Goal: Task Accomplishment & Management: Manage account settings

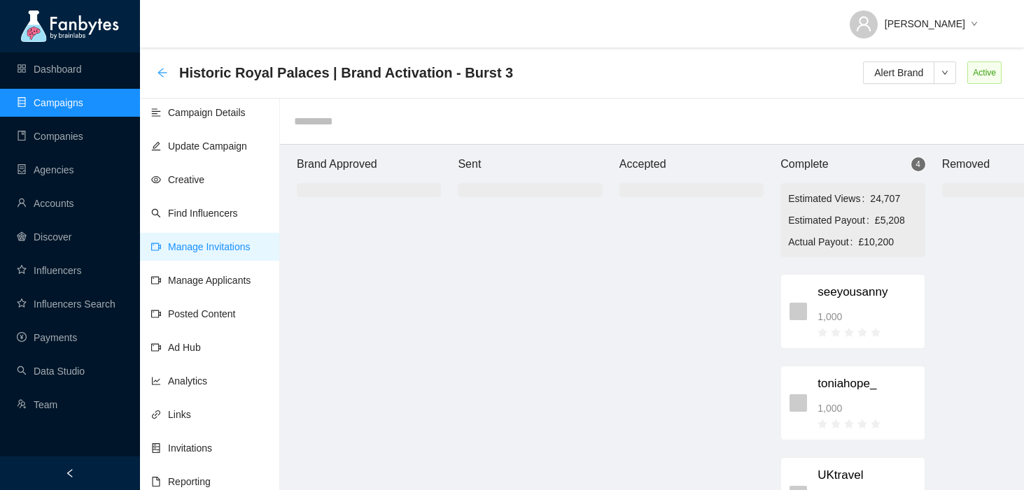
scroll to position [0, 83]
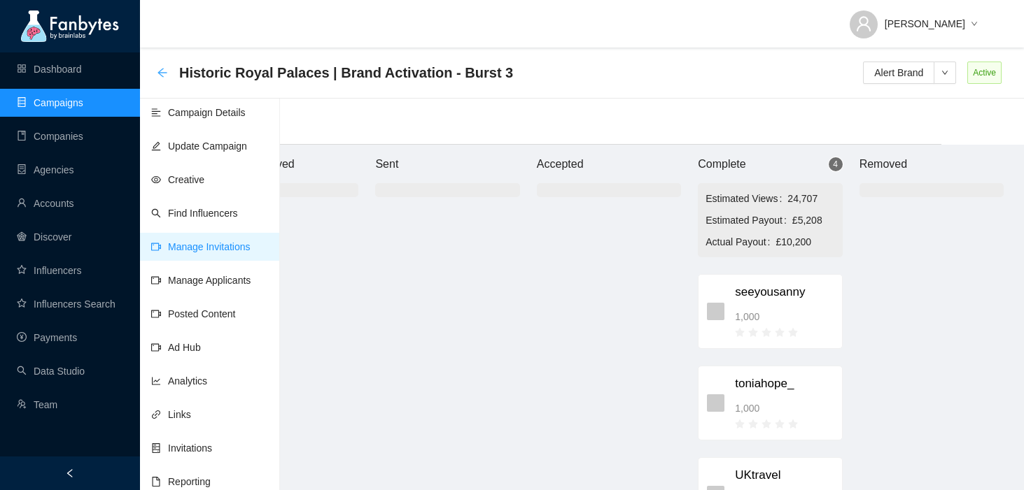
click at [162, 70] on icon "arrow-left" at bounding box center [162, 72] width 11 height 11
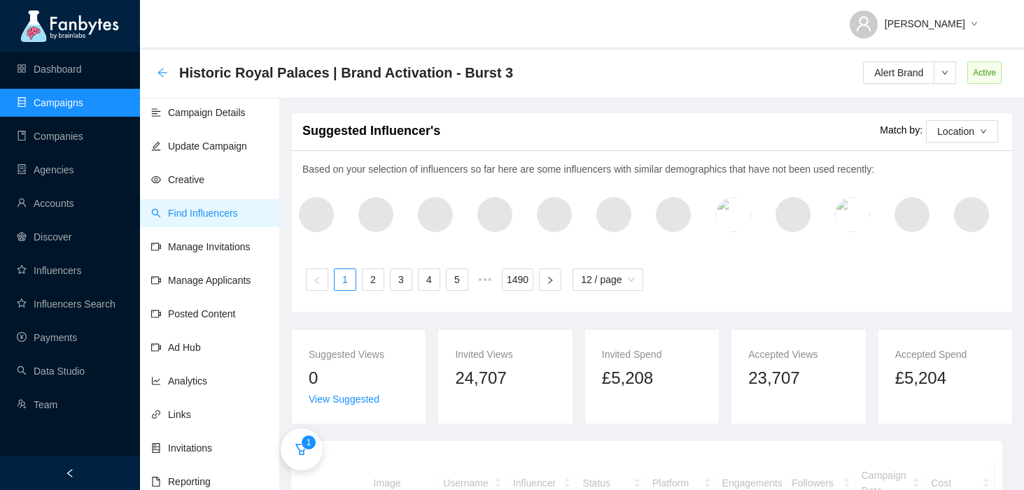
scroll to position [45, 0]
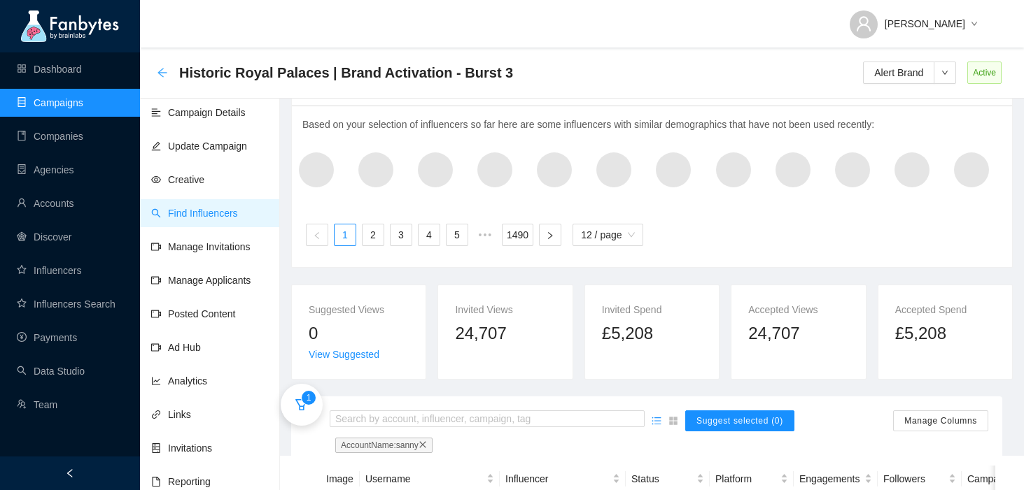
click at [158, 76] on icon "arrow-left" at bounding box center [162, 72] width 11 height 11
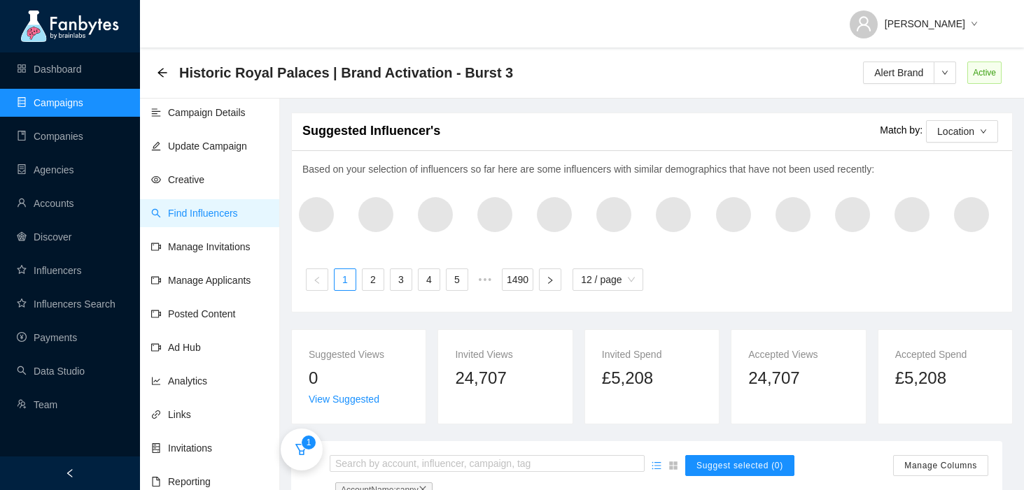
click at [61, 97] on link "Campaigns" at bounding box center [50, 102] width 66 height 11
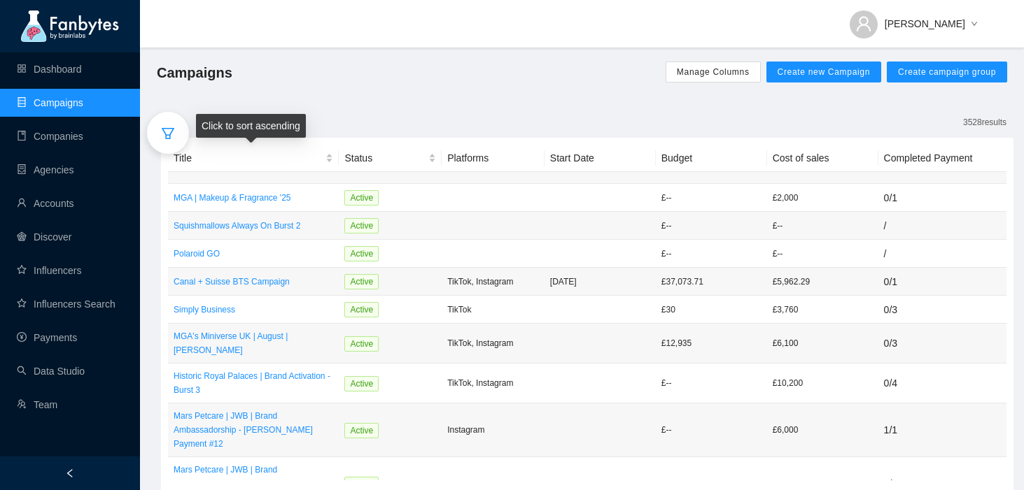
click at [184, 146] on div at bounding box center [168, 133] width 42 height 42
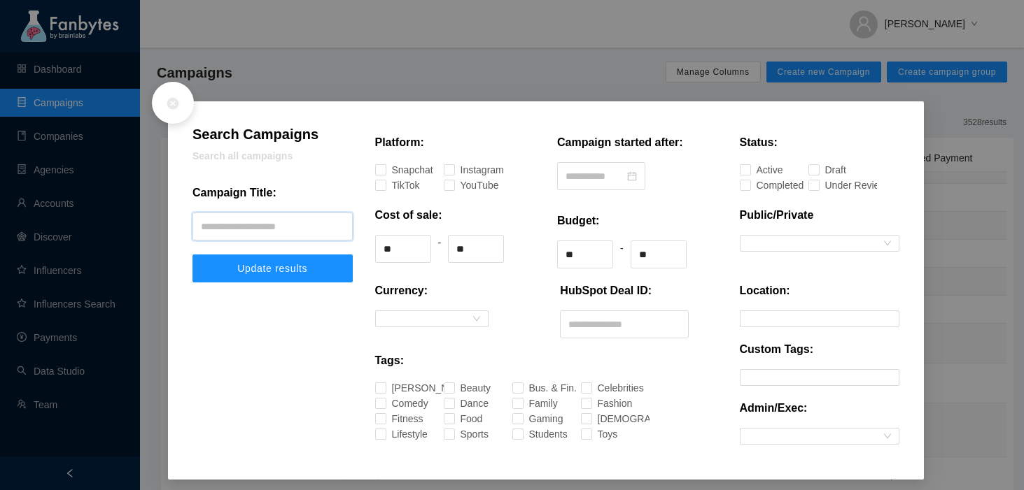
click at [267, 227] on input "text" at bounding box center [272, 227] width 160 height 28
type input "*******"
click at [249, 271] on span "Update results" at bounding box center [272, 268] width 70 height 11
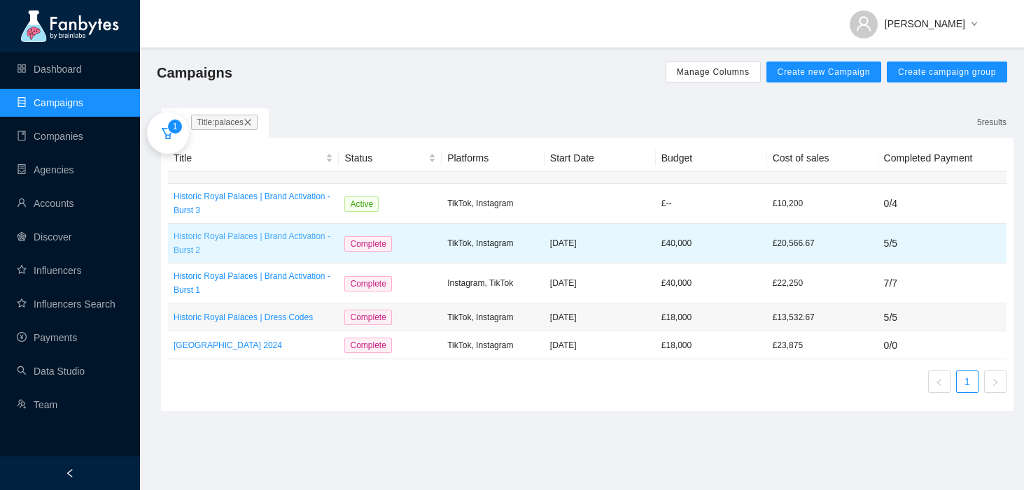
click at [265, 239] on p "Historic Royal Palaces | Brand Activation - Burst 2" at bounding box center [254, 243] width 160 height 28
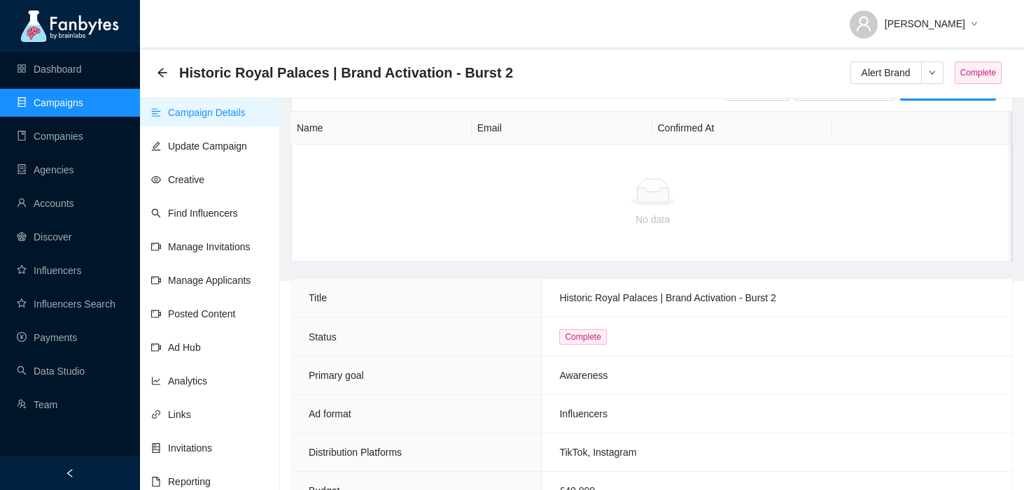
scroll to position [218, 0]
click at [214, 248] on link "Manage Invitations" at bounding box center [200, 246] width 99 height 11
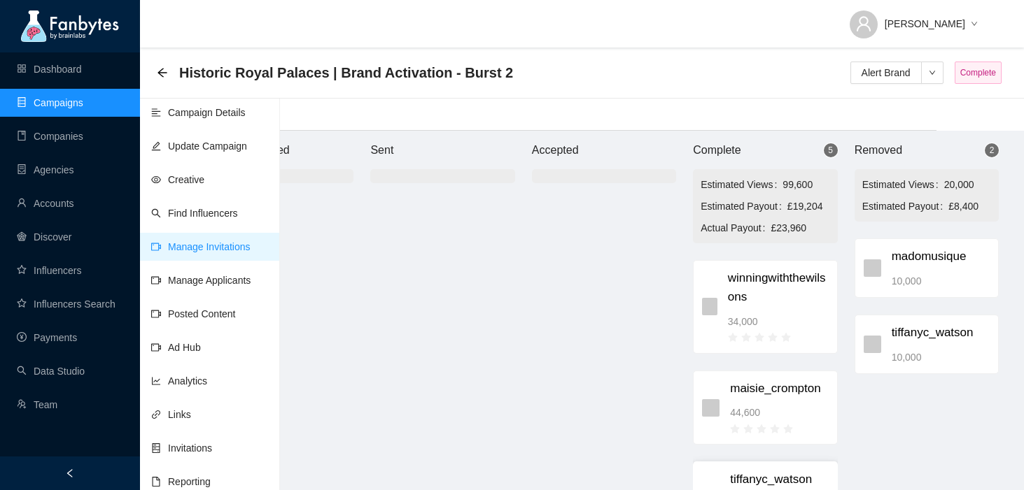
scroll to position [0, 87]
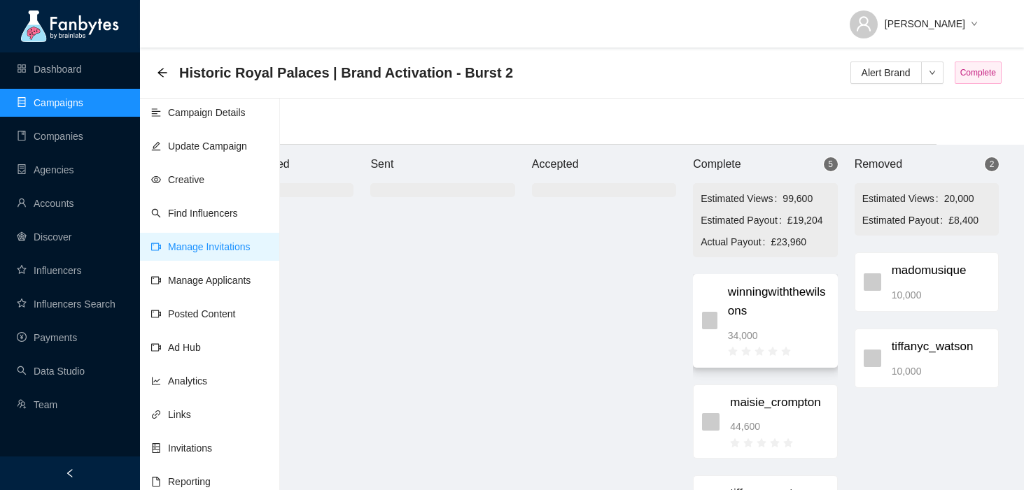
click at [782, 311] on span "winningwiththewilsons" at bounding box center [778, 301] width 101 height 37
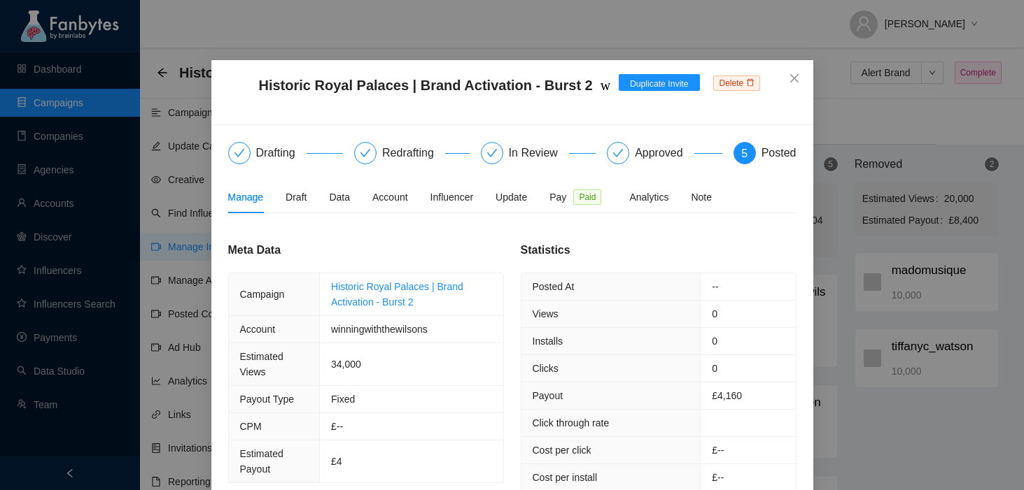
scroll to position [49, 0]
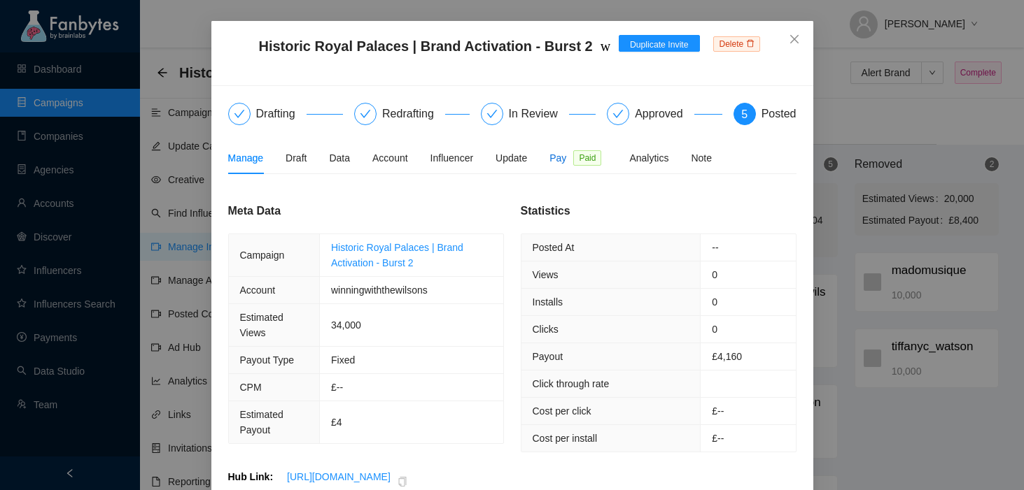
click at [566, 153] on span "Pay" at bounding box center [557, 157] width 17 height 15
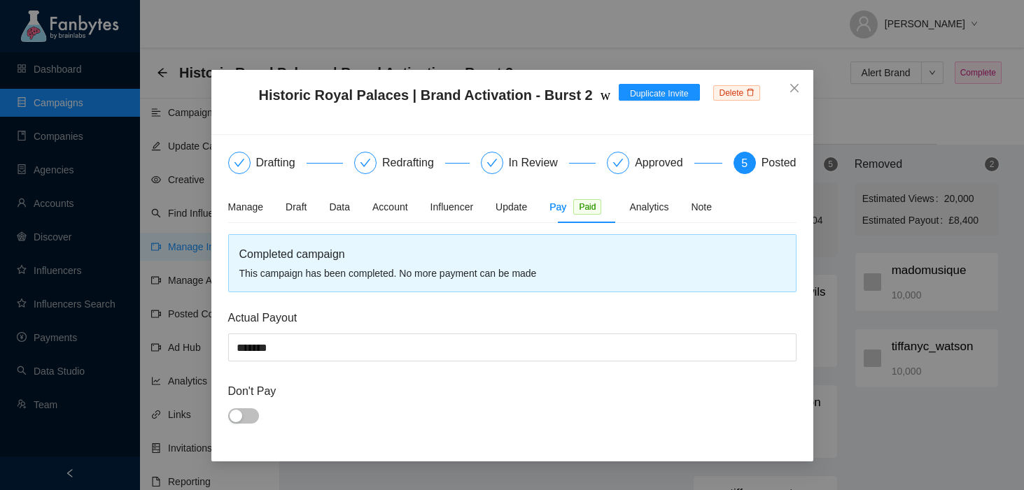
scroll to position [0, 0]
click at [256, 203] on div "Manage" at bounding box center [246, 206] width 36 height 15
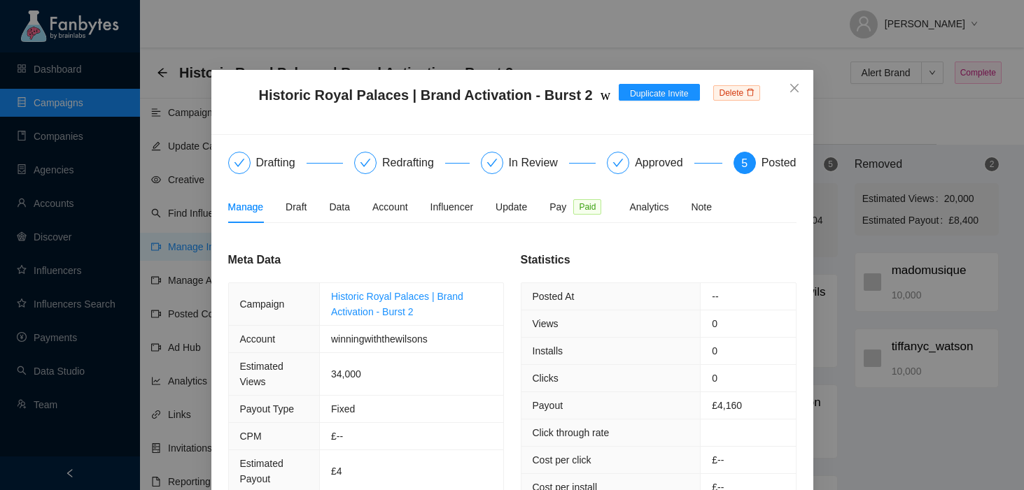
click at [749, 158] on div "5" at bounding box center [744, 163] width 22 height 22
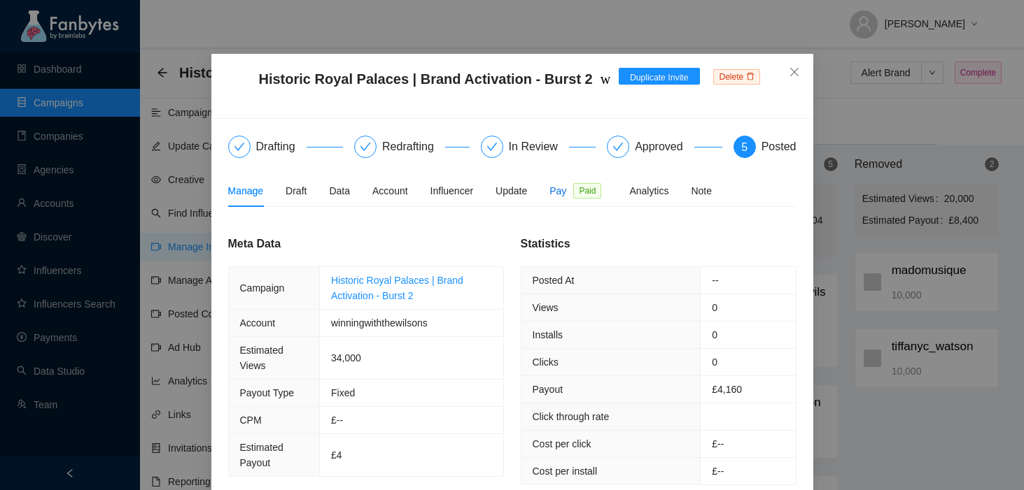
click at [566, 191] on span "Pay" at bounding box center [557, 190] width 17 height 15
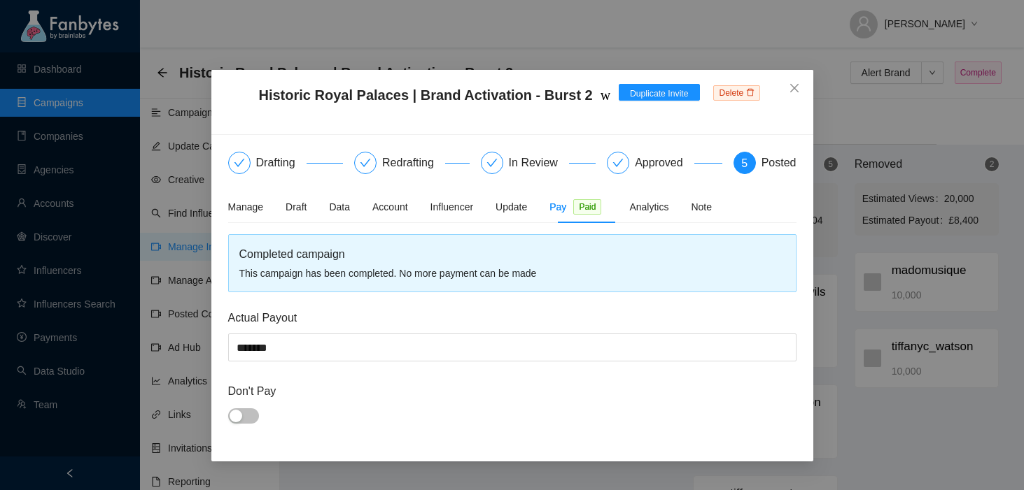
scroll to position [0, 0]
click at [262, 216] on div "Manage" at bounding box center [246, 207] width 36 height 32
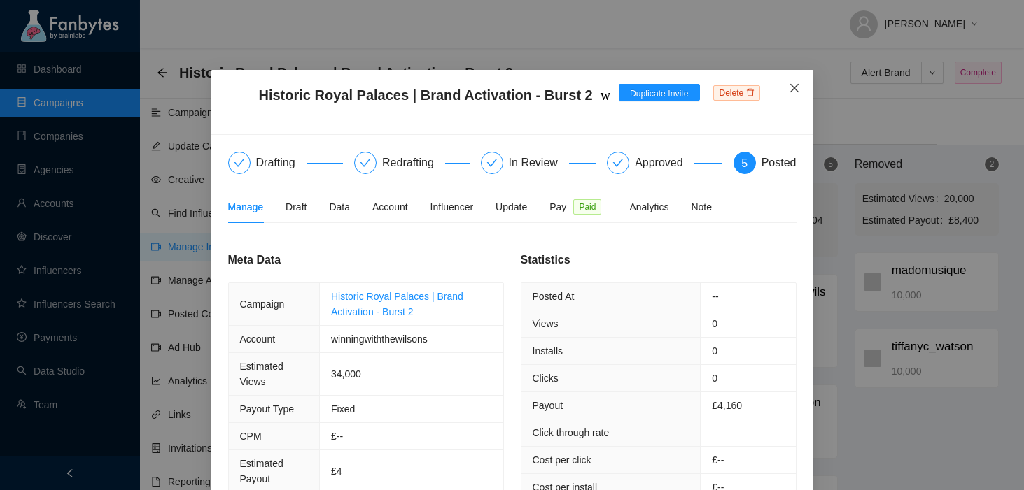
click at [798, 90] on icon "close" at bounding box center [794, 88] width 11 height 11
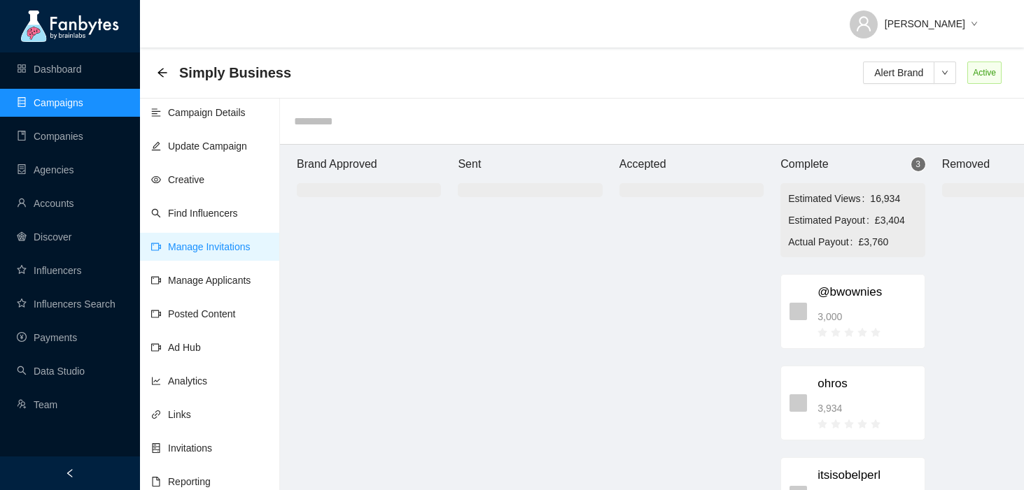
scroll to position [14, 82]
